Goal: Transaction & Acquisition: Purchase product/service

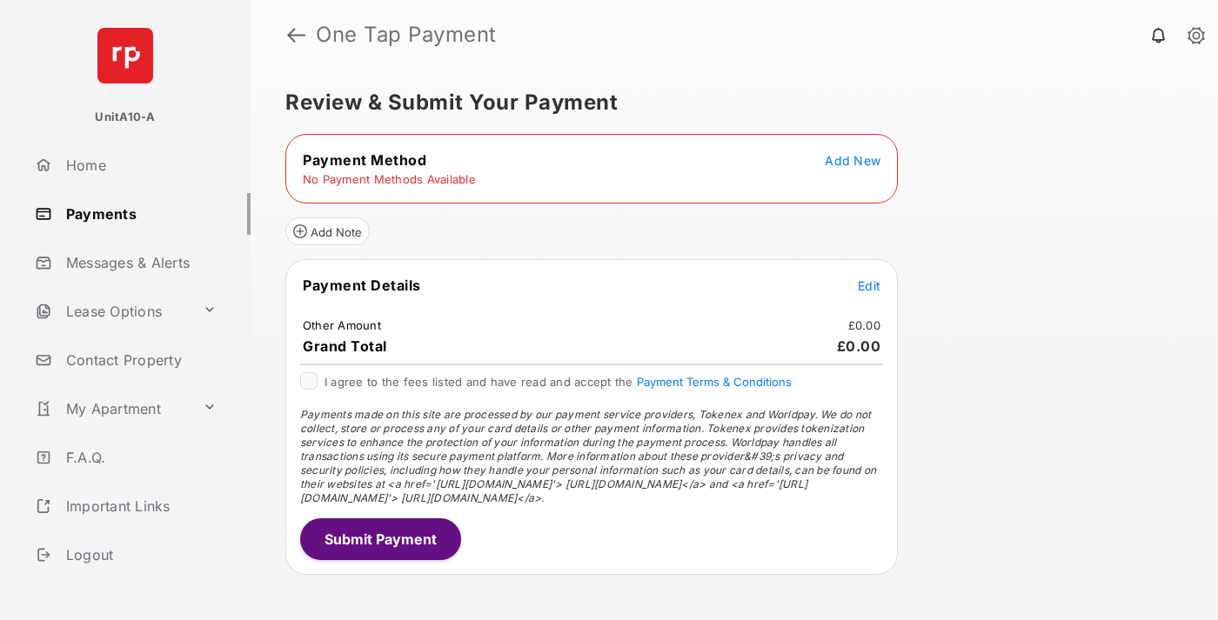
click at [853, 160] on span "Add New" at bounding box center [853, 160] width 56 height 15
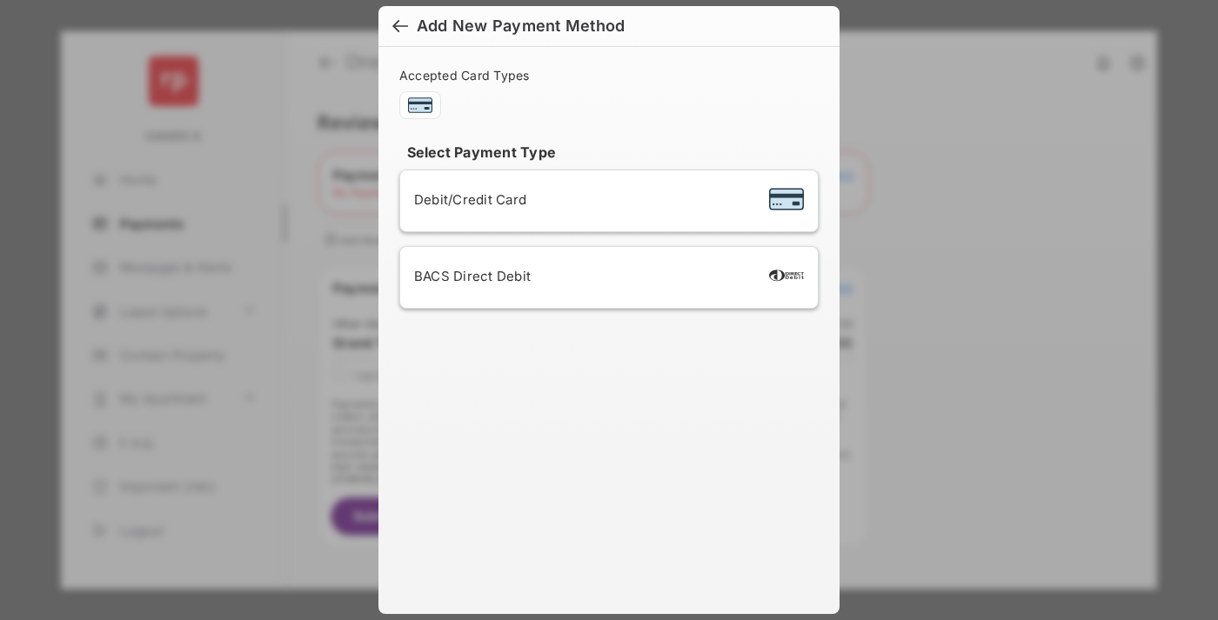
click at [465, 199] on span "Debit/Credit Card" at bounding box center [470, 199] width 112 height 17
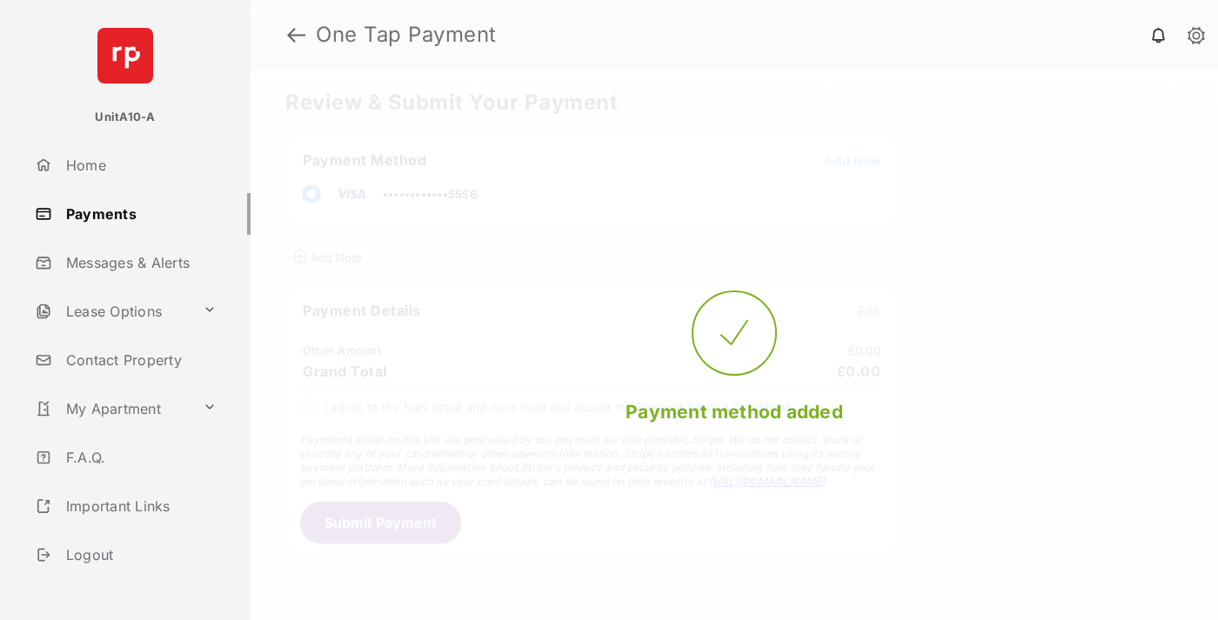
click at [869, 311] on span "Edit" at bounding box center [869, 311] width 23 height 15
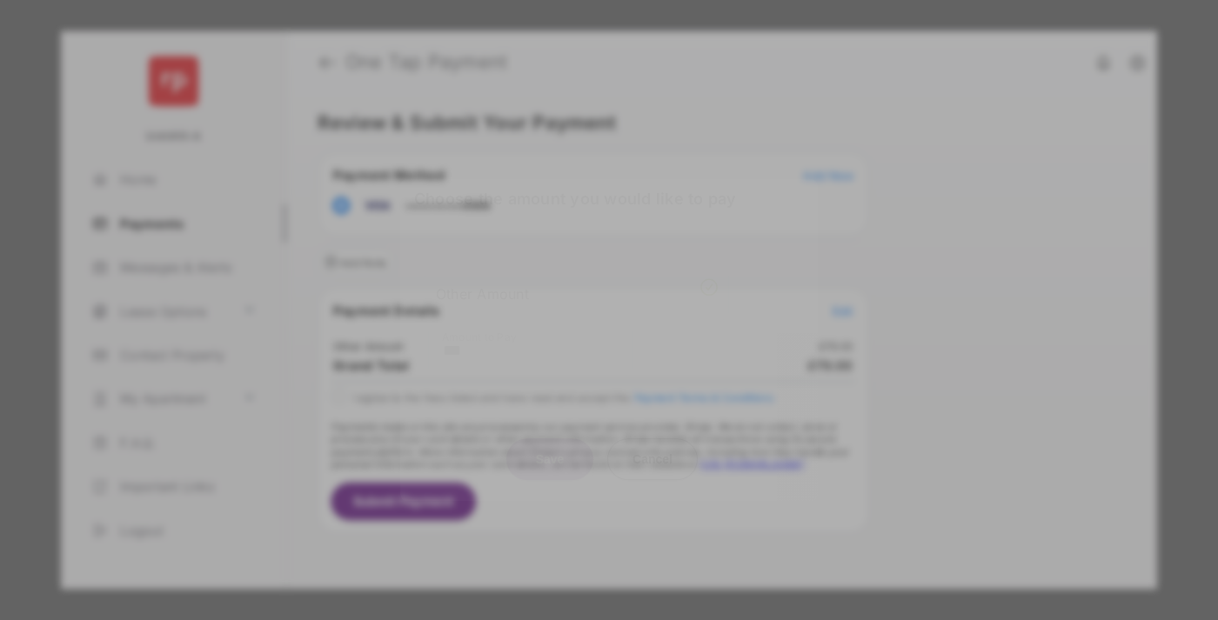
type input "***"
click at [550, 456] on button "Save" at bounding box center [549, 459] width 87 height 42
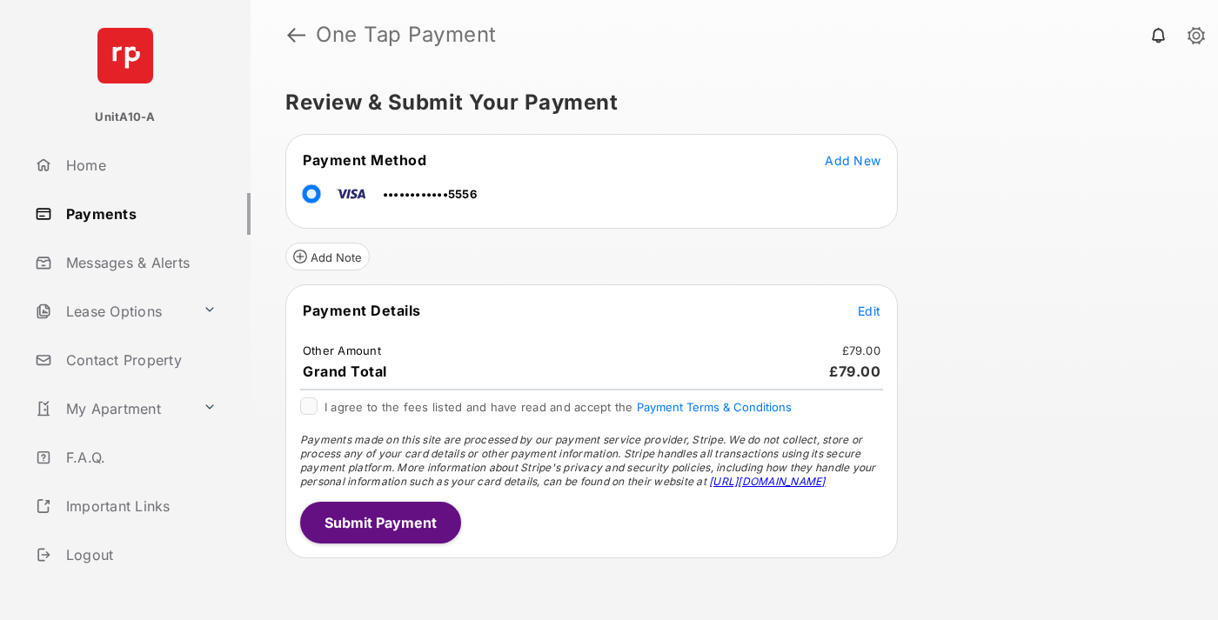
click at [379, 522] on button "Submit Payment" at bounding box center [380, 523] width 161 height 42
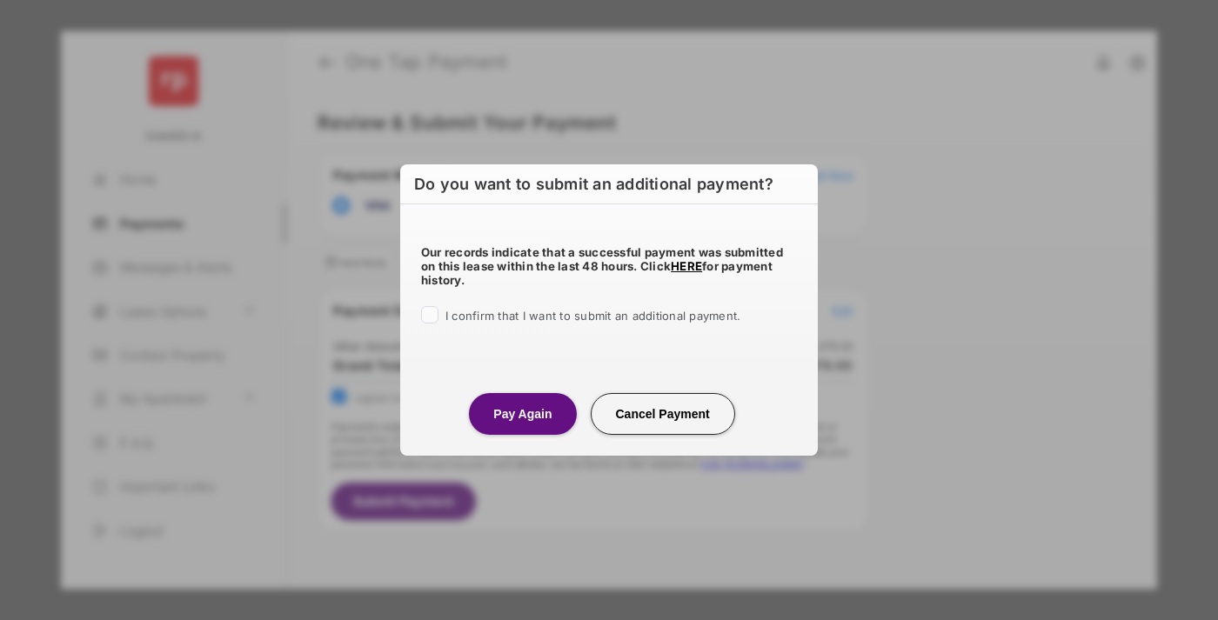
click at [522, 413] on button "Pay Again" at bounding box center [522, 414] width 107 height 42
